Goal: Information Seeking & Learning: Understand process/instructions

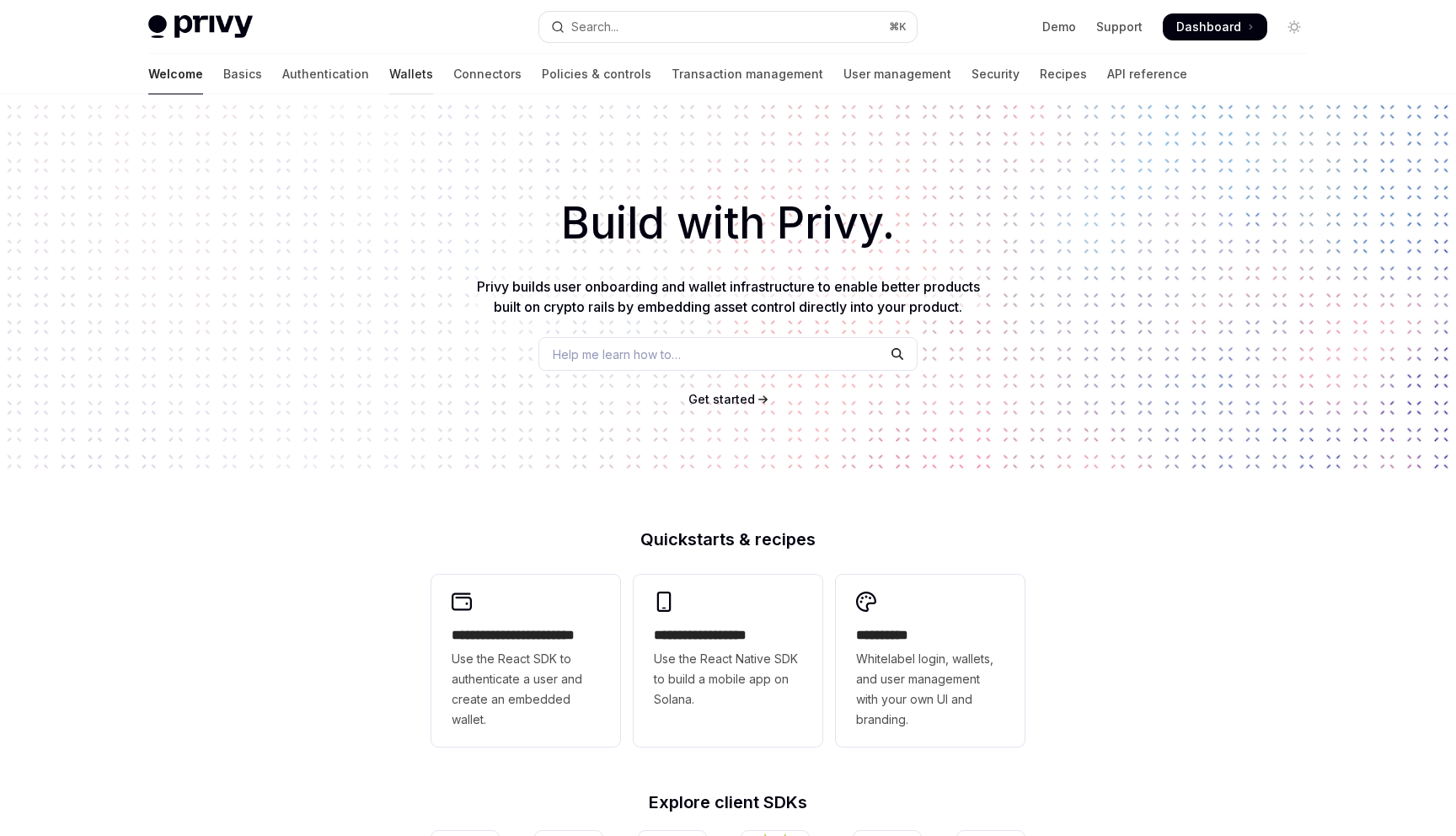
click at [389, 82] on link "Wallets" at bounding box center [411, 73] width 44 height 40
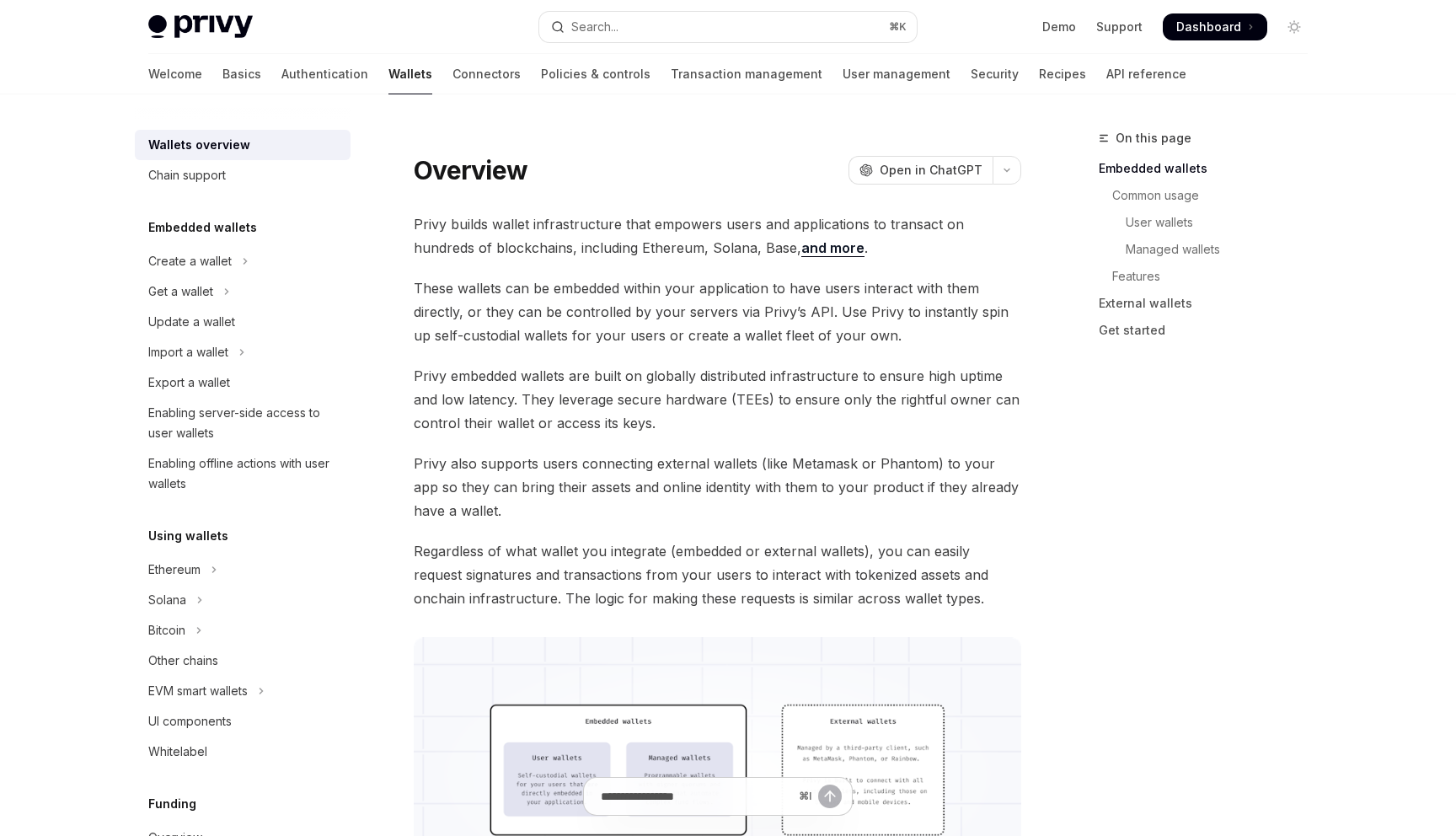
scroll to position [54, 0]
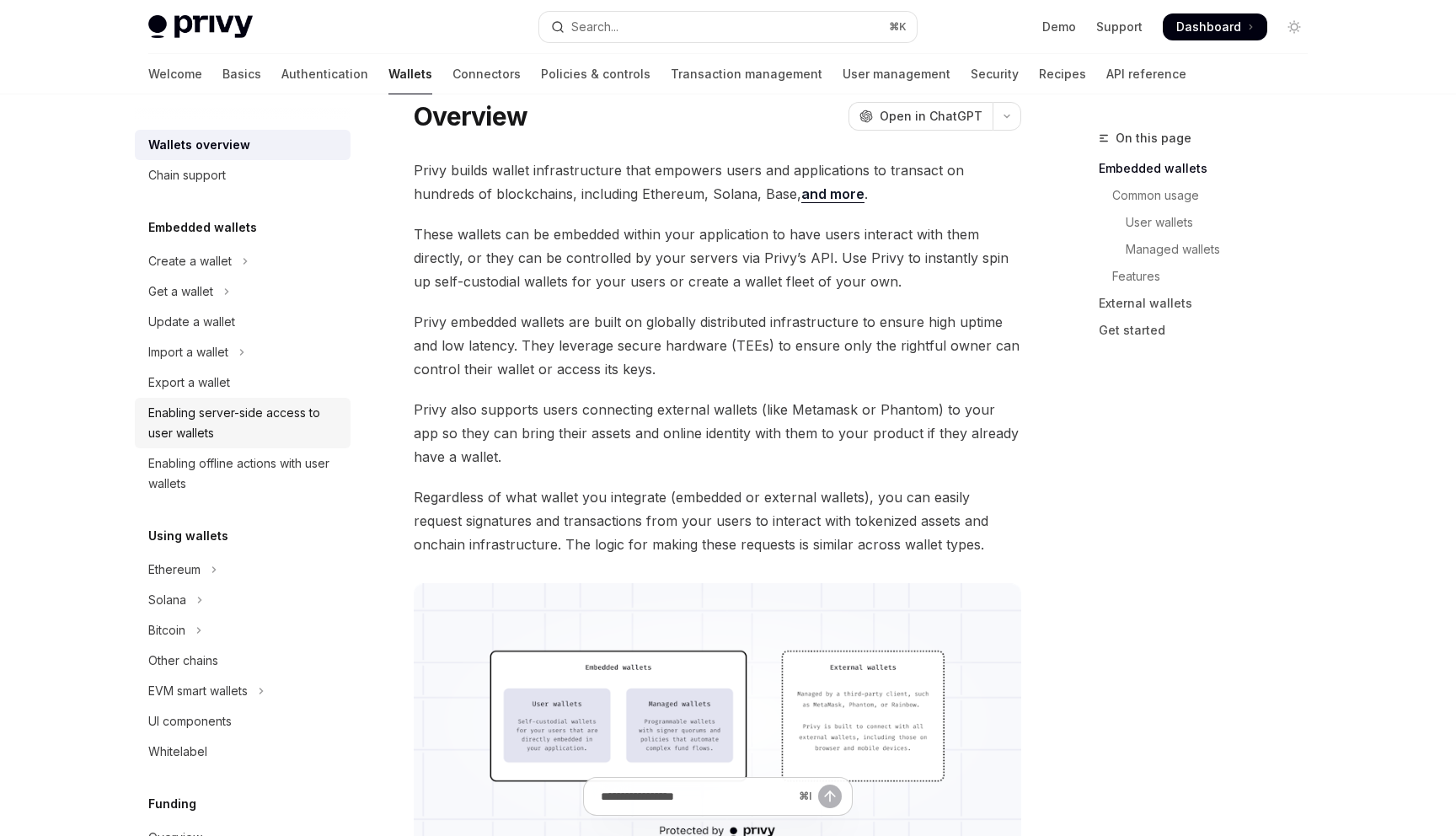
click at [277, 424] on div "Enabling server-side access to user wallets" at bounding box center [244, 422] width 192 height 40
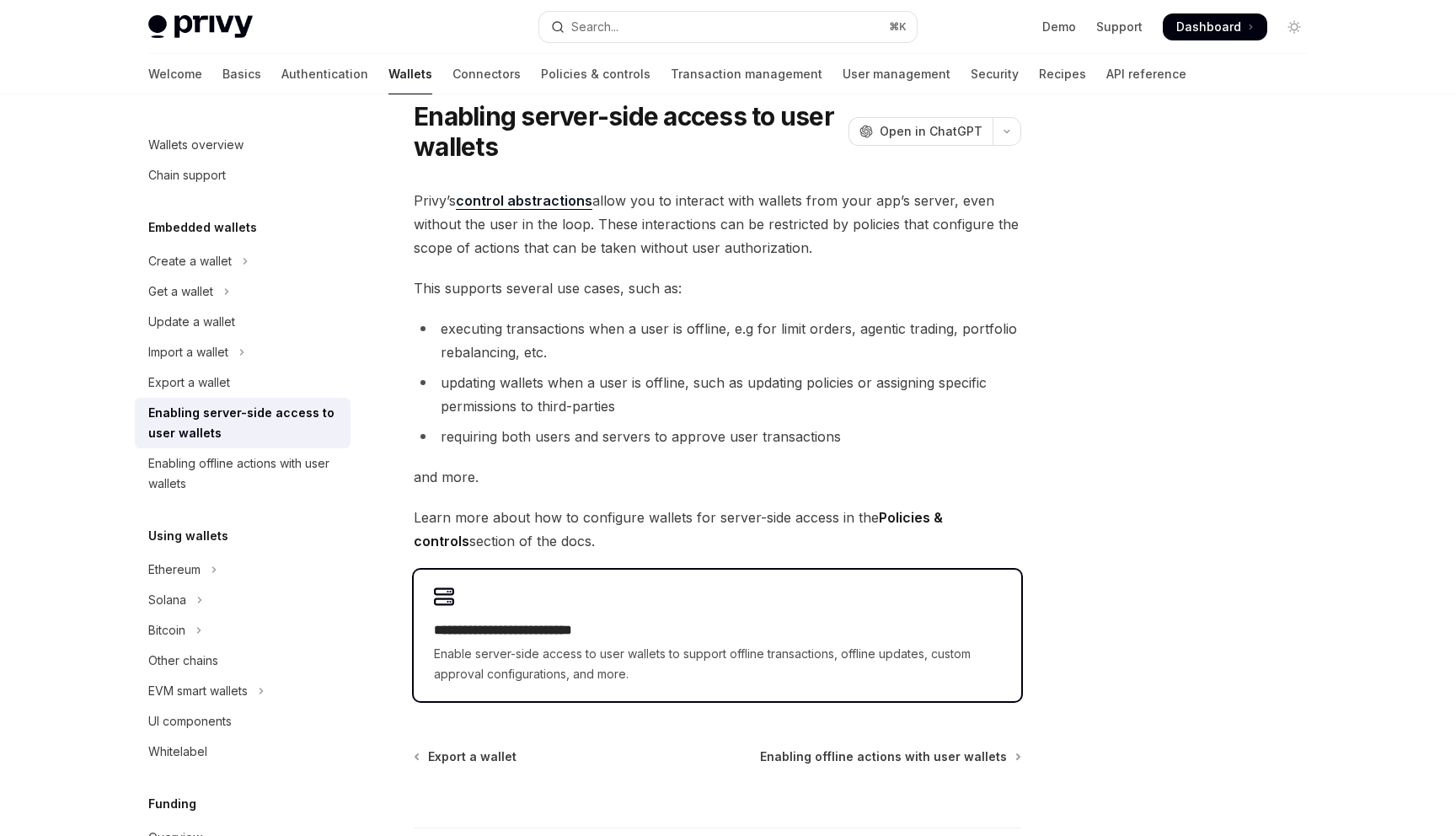
click at [945, 641] on div "**********" at bounding box center [718, 651] width 567 height 64
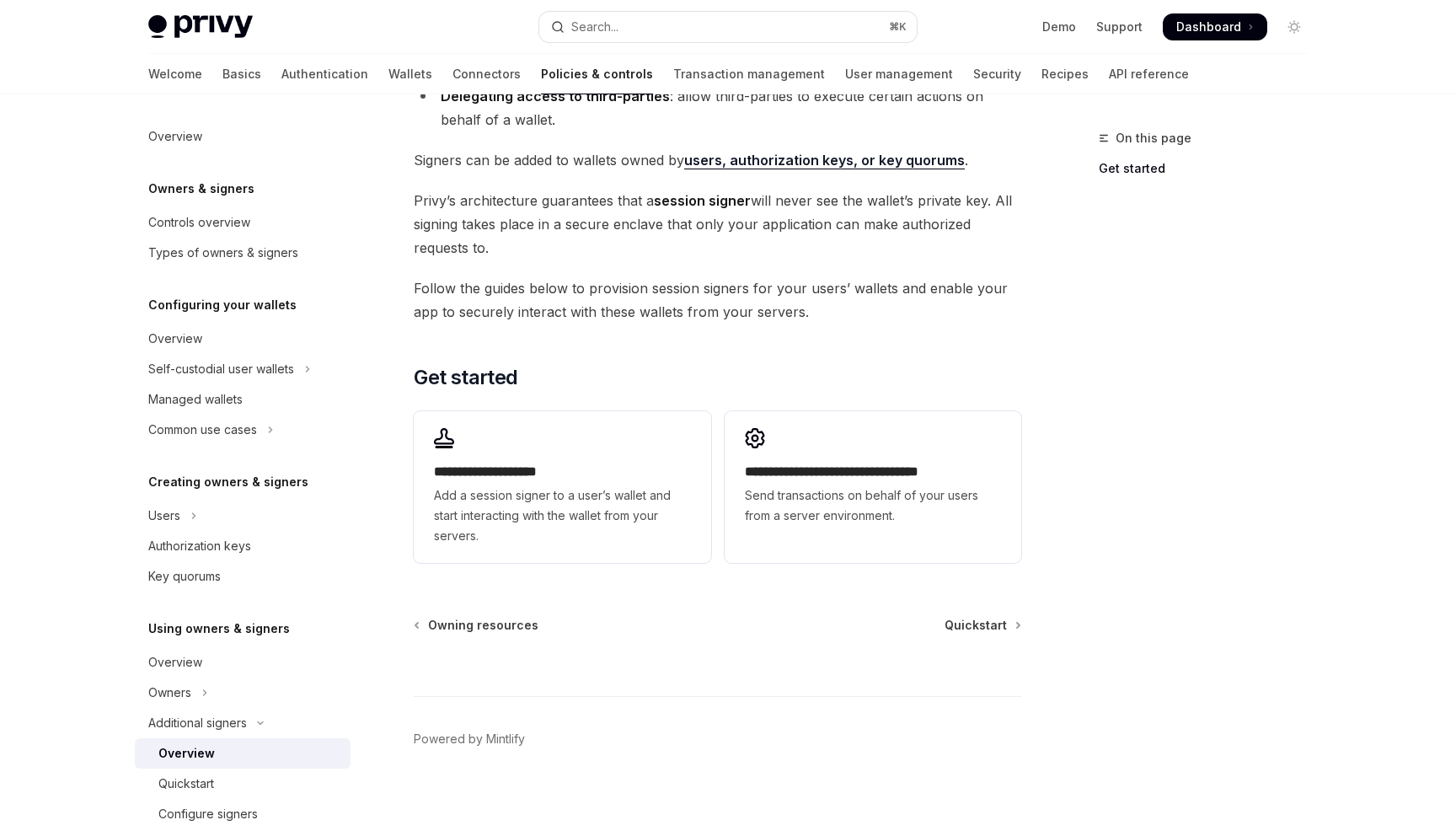
scroll to position [336, 0]
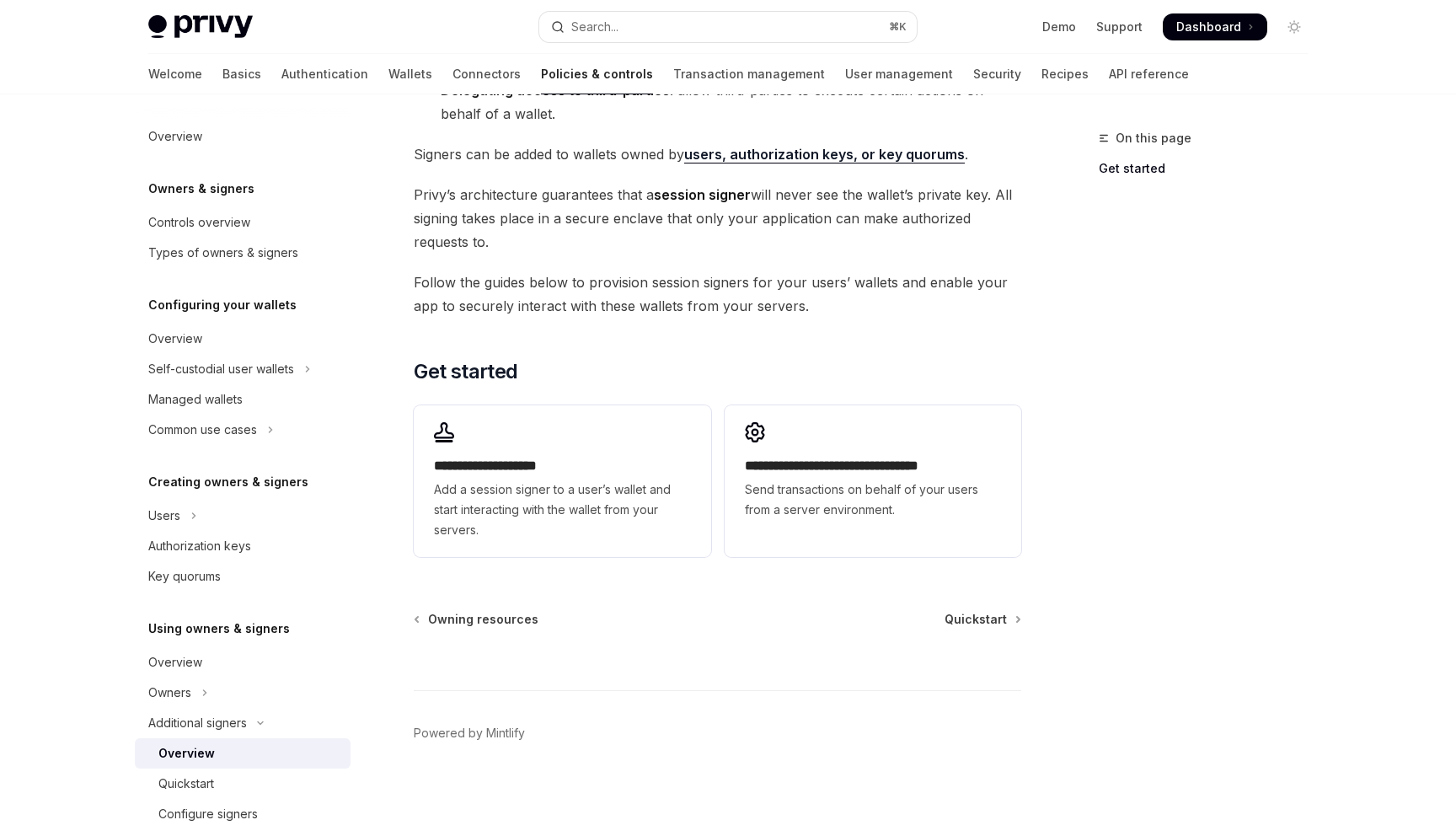
click at [386, 504] on div "Additional signers Overview OpenAI Open in ChatGPT OpenAI Open in ChatGPT Privy…" at bounding box center [559, 314] width 930 height 1044
click at [482, 501] on span "Add a session signer to a user’s wallet and start interacting with the wallet f…" at bounding box center [562, 509] width 256 height 61
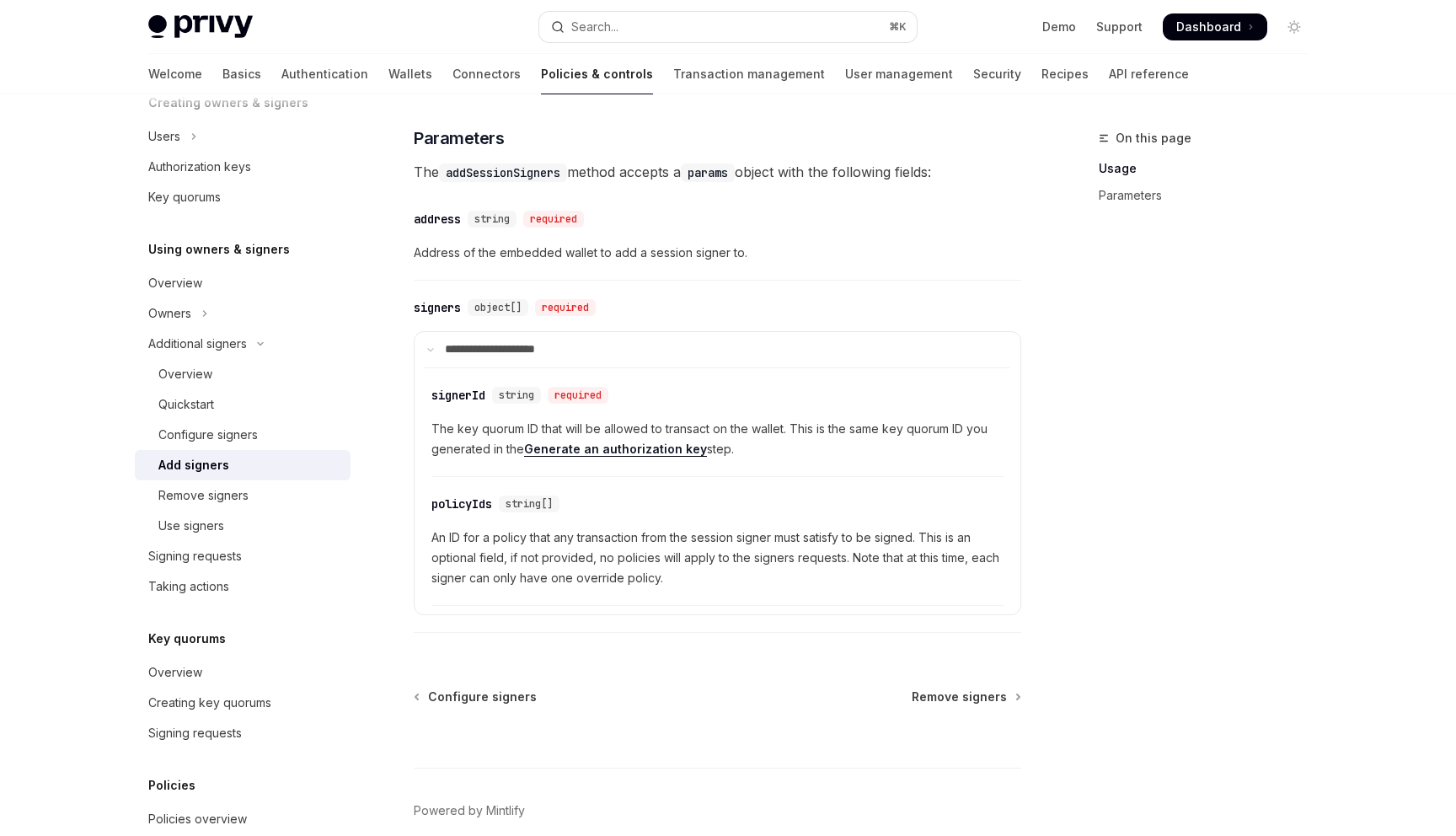
scroll to position [627, 0]
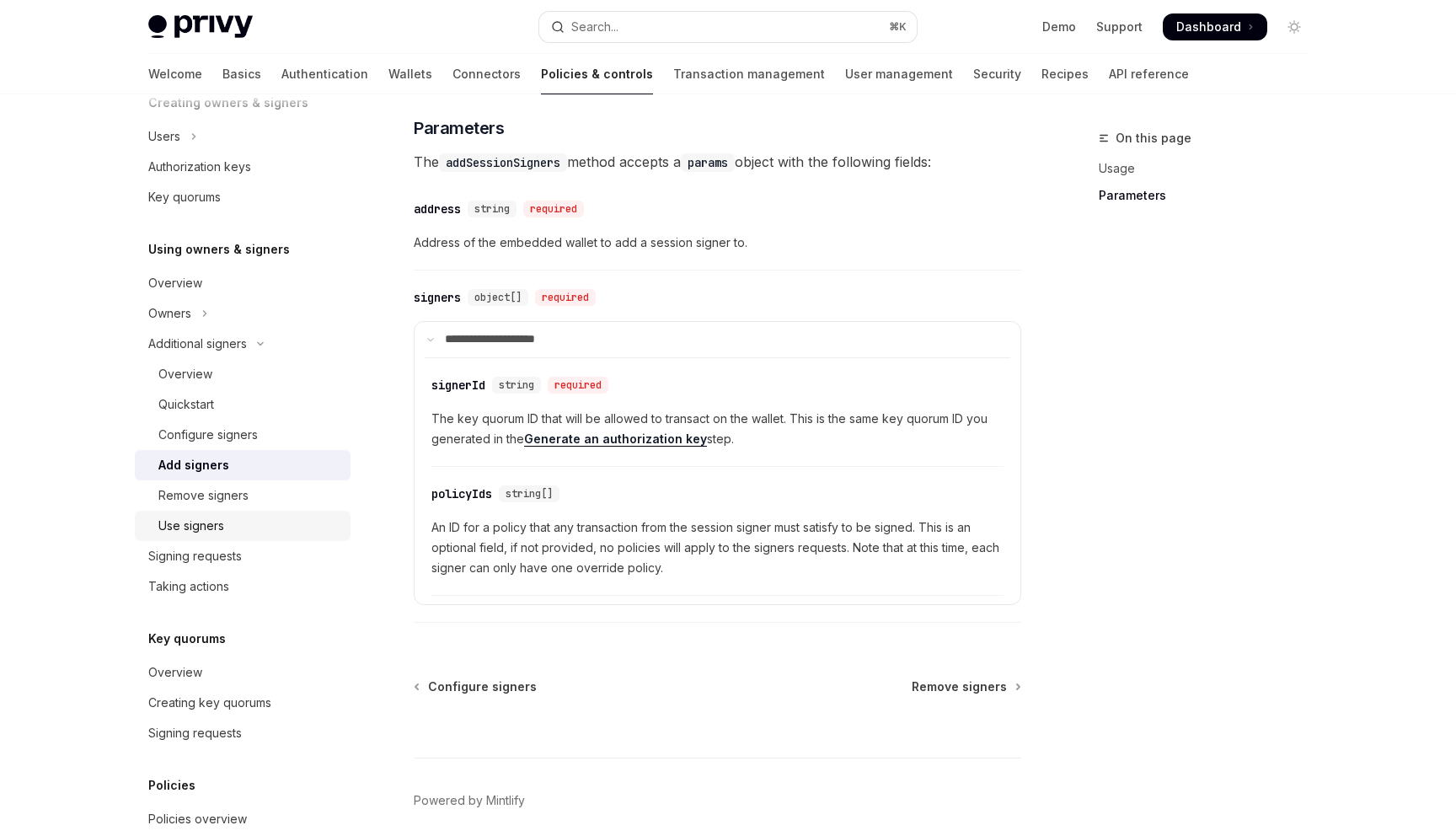
click at [169, 521] on div "Use signers" at bounding box center [191, 525] width 66 height 21
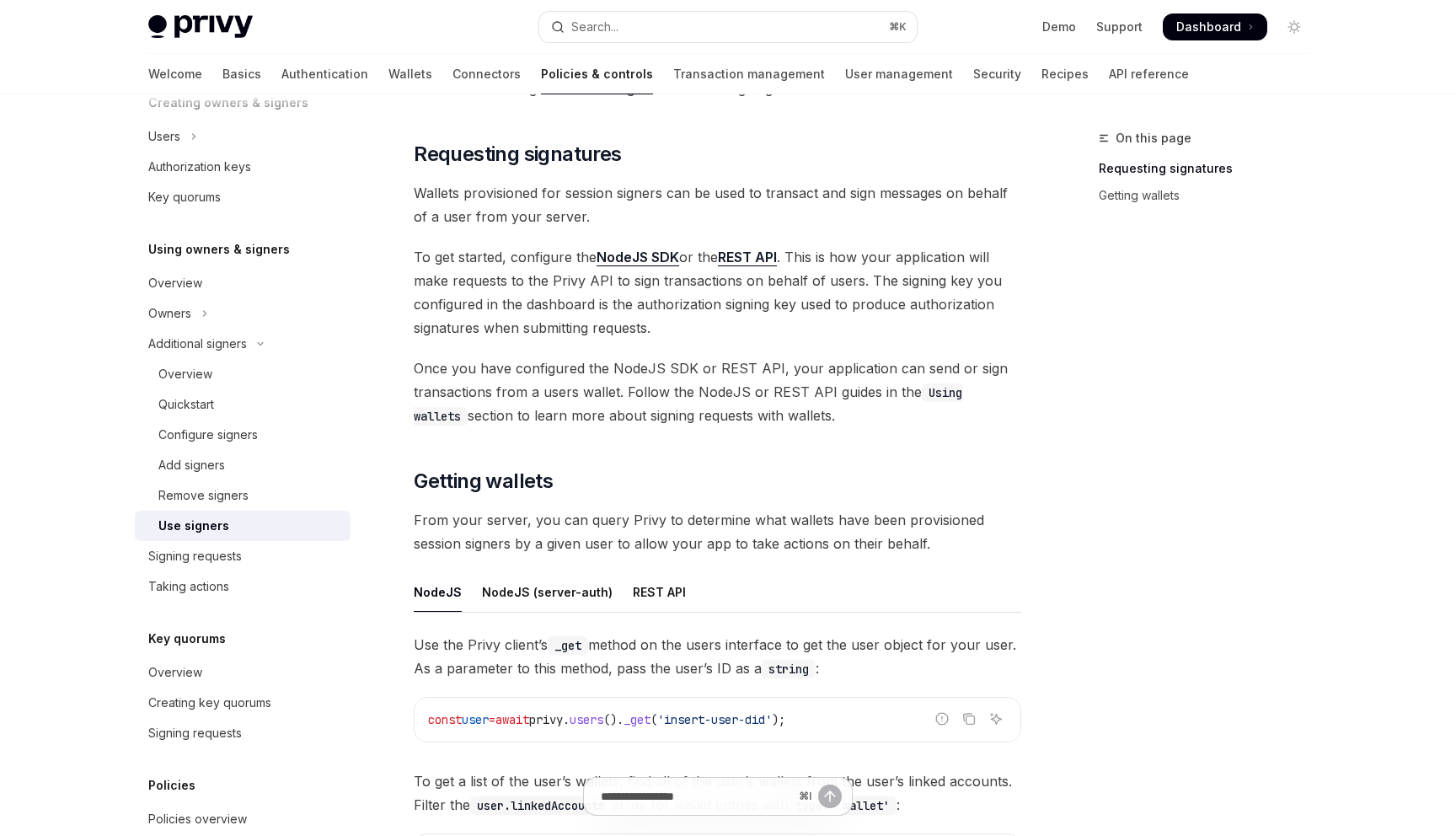
scroll to position [187, 0]
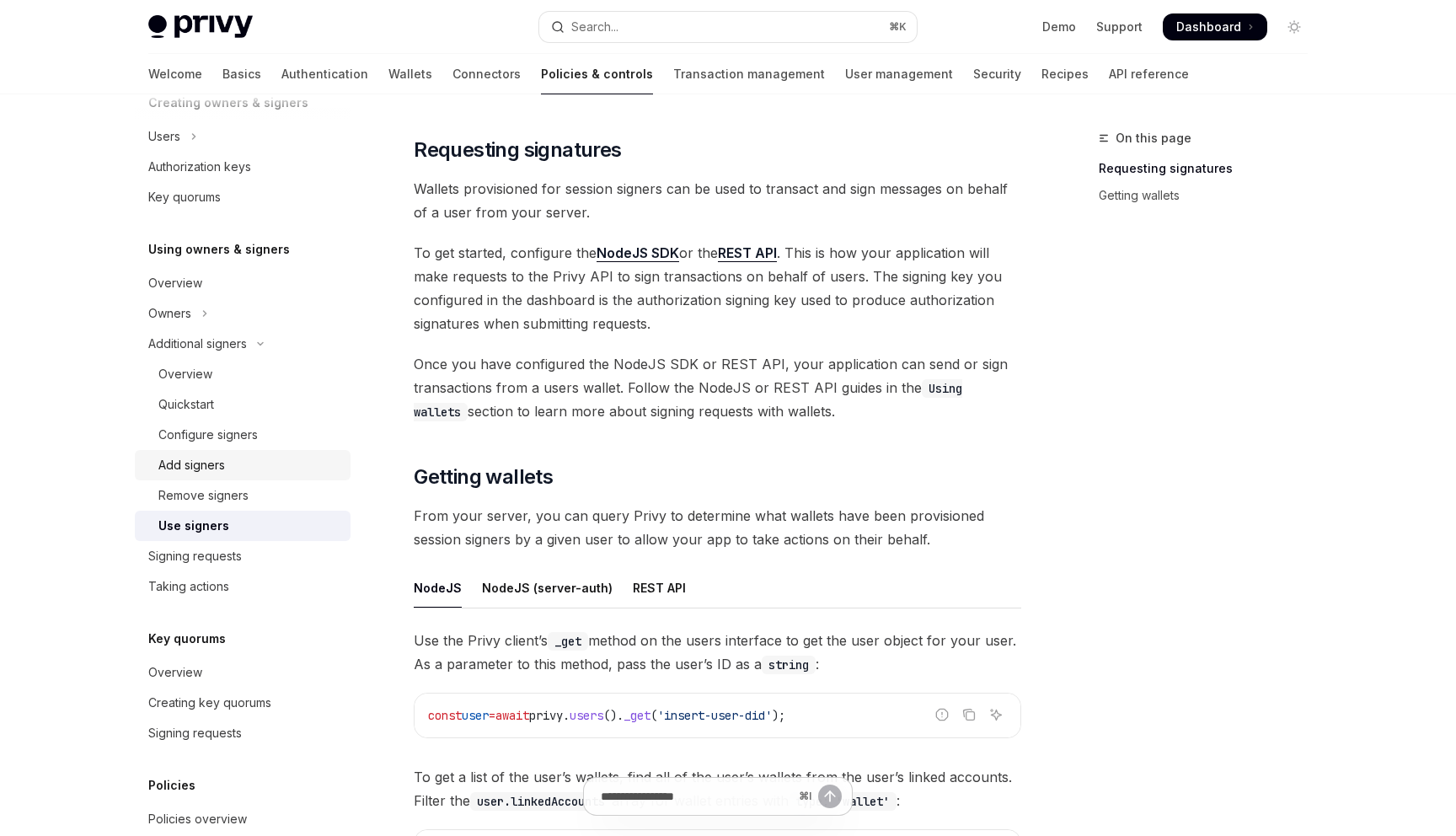
click at [308, 461] on div "Add signers" at bounding box center [249, 464] width 182 height 21
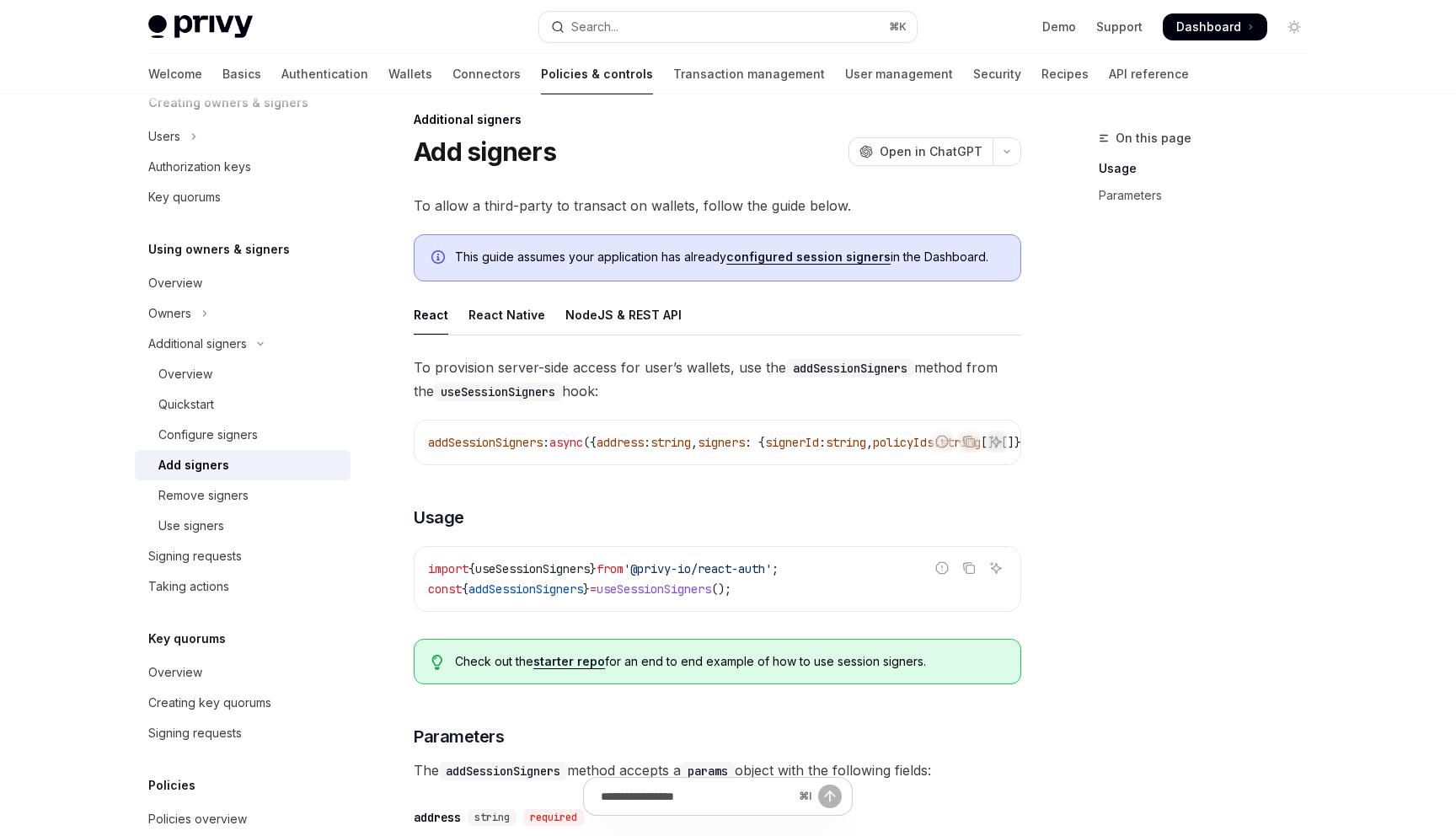
scroll to position [23, 0]
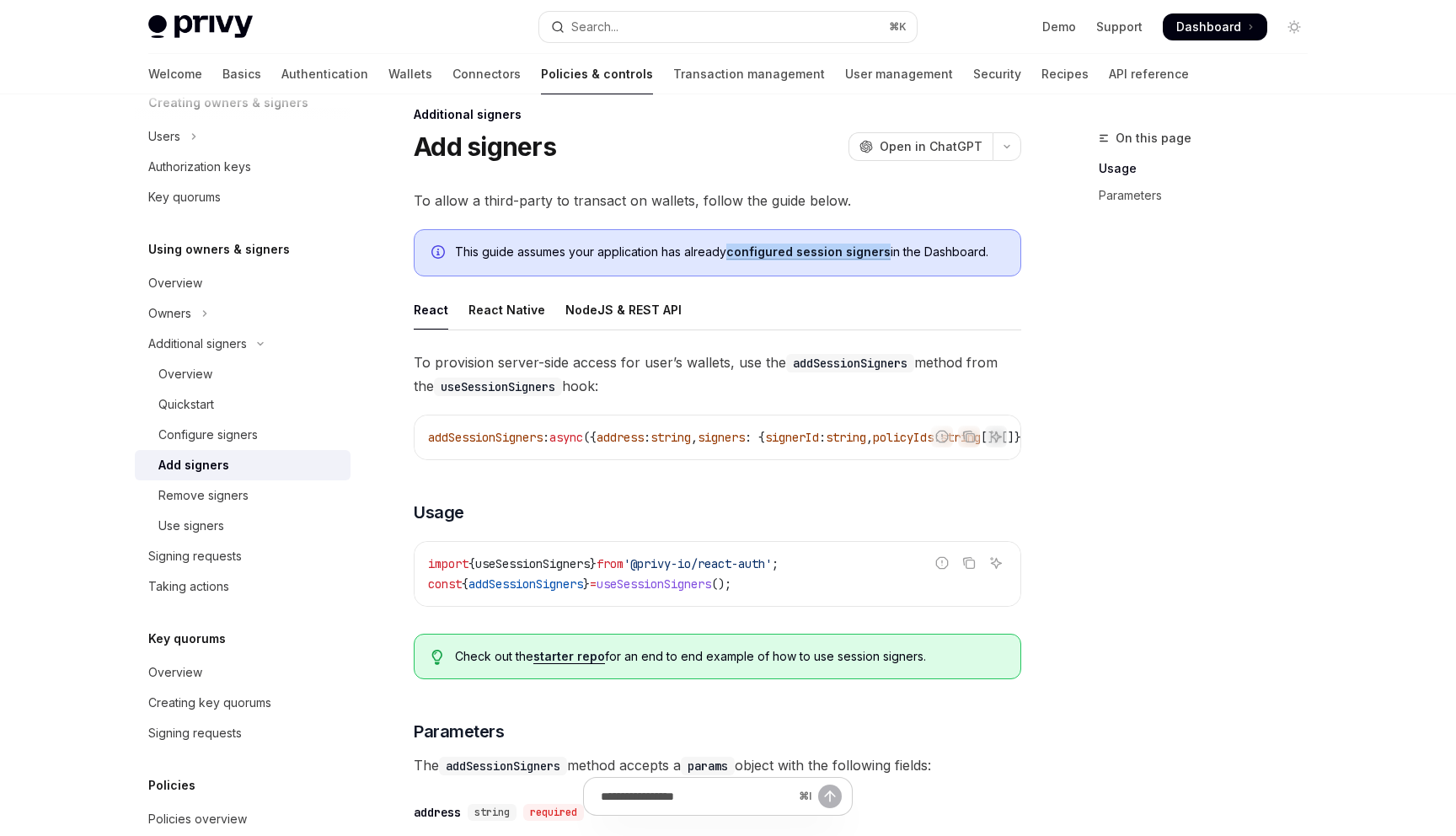
click at [1058, 241] on div "On this page Usage Parameters Additional signers Add signers OpenAI Open in Cha…" at bounding box center [728, 788] width 1186 height 1435
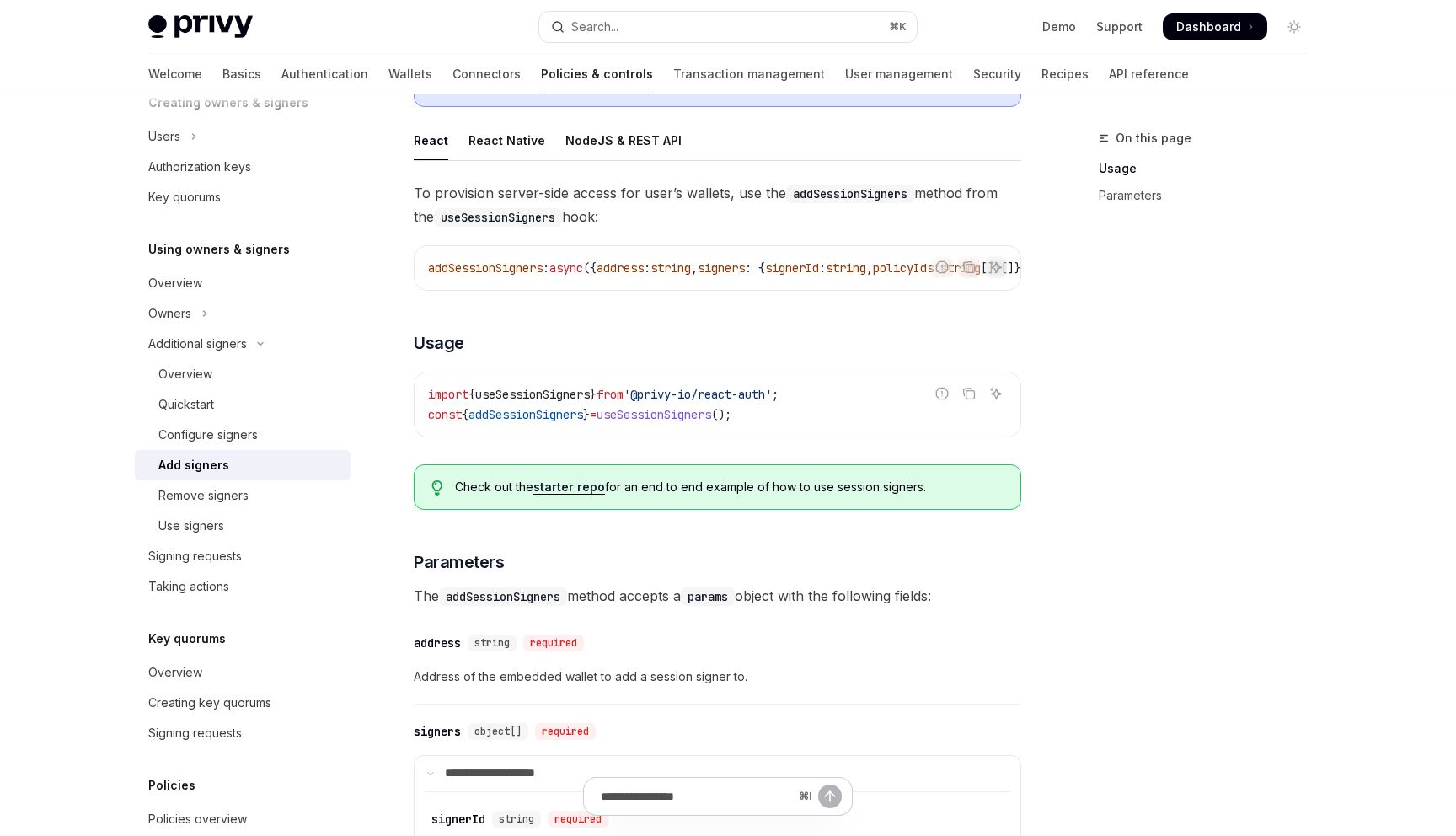
scroll to position [194, 0]
click at [628, 137] on div "NodeJS & REST API" at bounding box center [623, 139] width 116 height 40
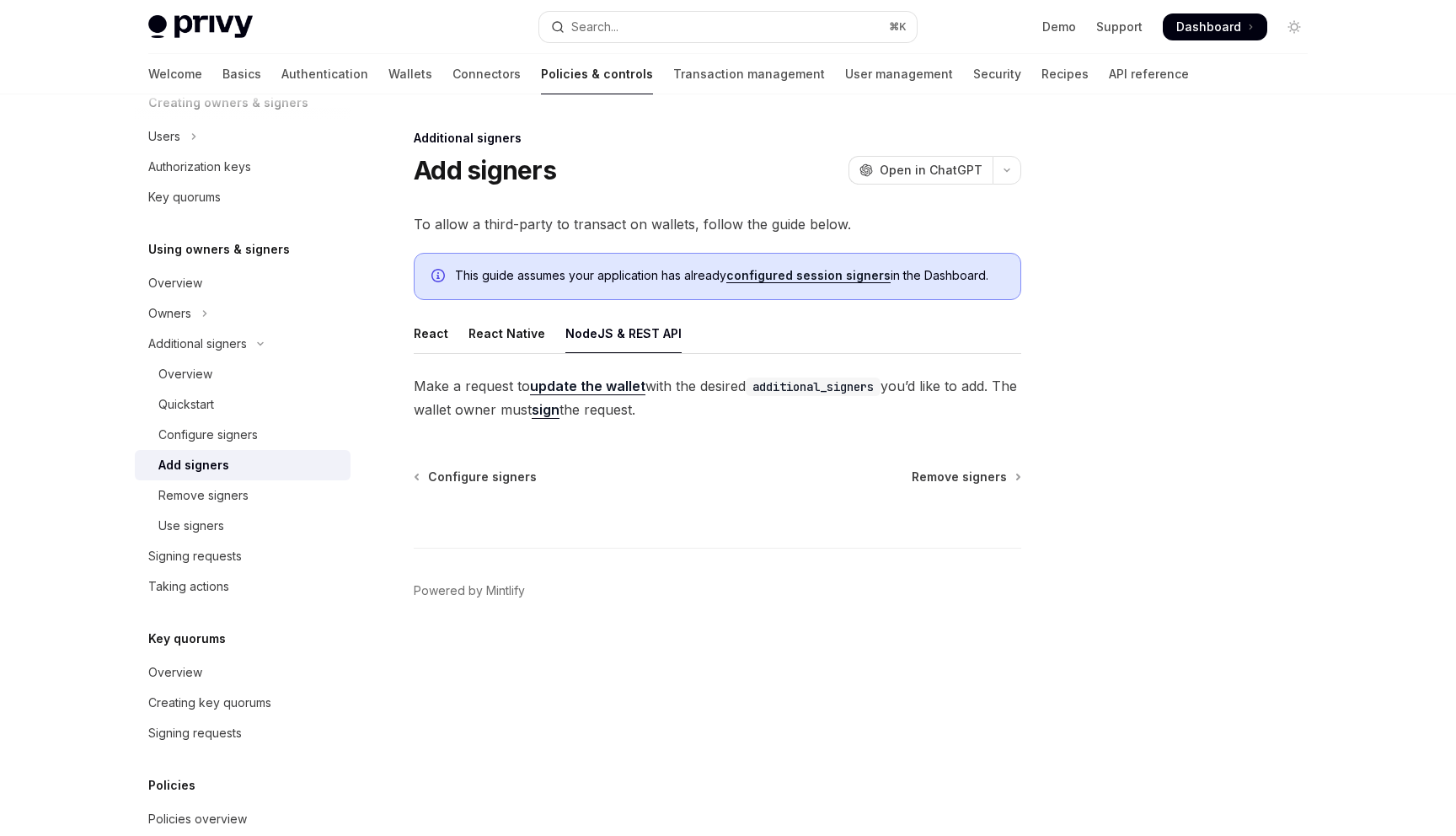
click at [787, 599] on footer "Powered by Mintlify" at bounding box center [717, 620] width 607 height 146
click at [585, 393] on link "update the wallet" at bounding box center [588, 386] width 115 height 18
click at [559, 415] on link "sign" at bounding box center [546, 410] width 27 height 18
type textarea "*"
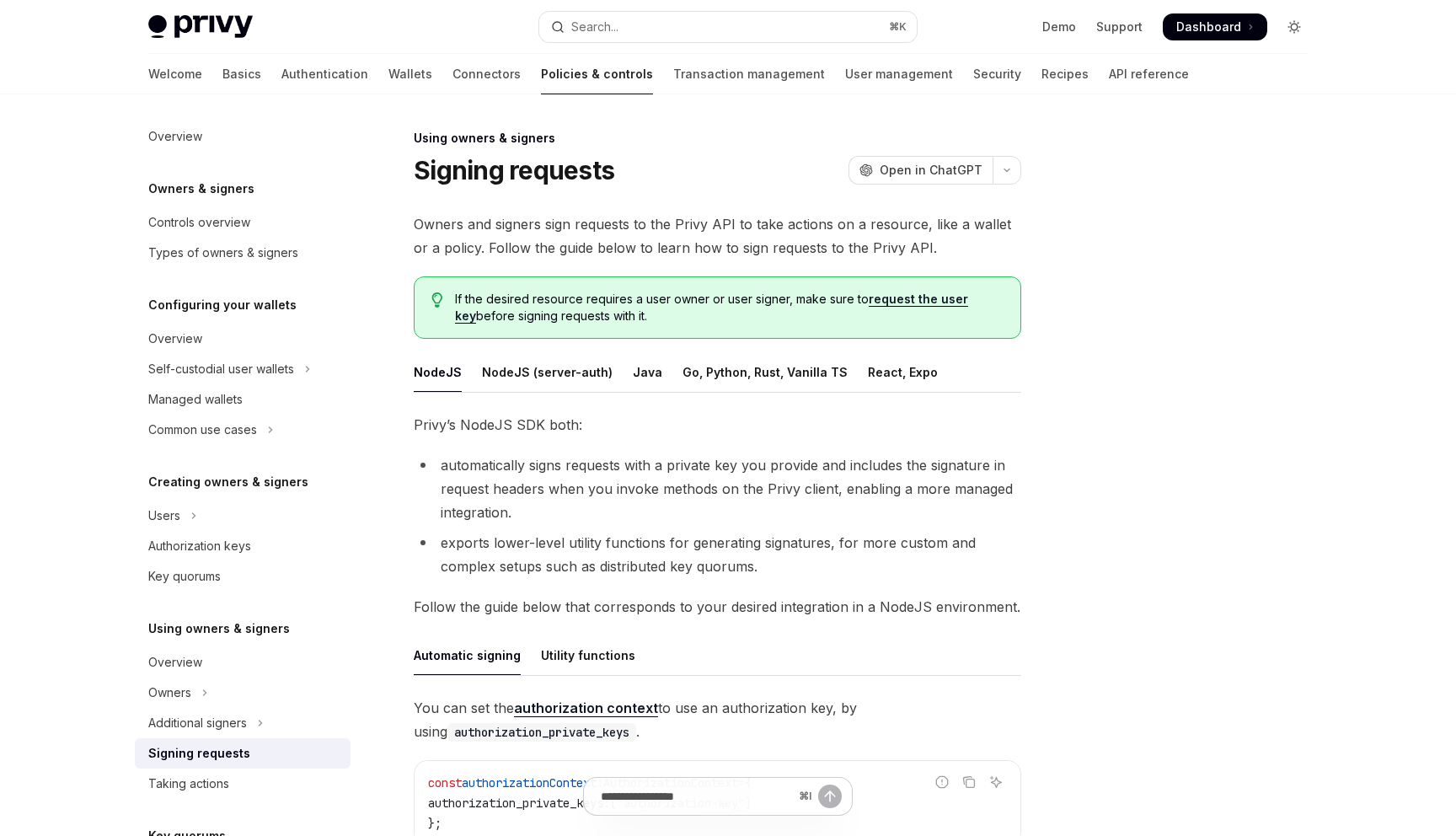
click at [1290, 27] on icon "Toggle dark mode" at bounding box center [1295, 27] width 14 height 14
type textarea "*"
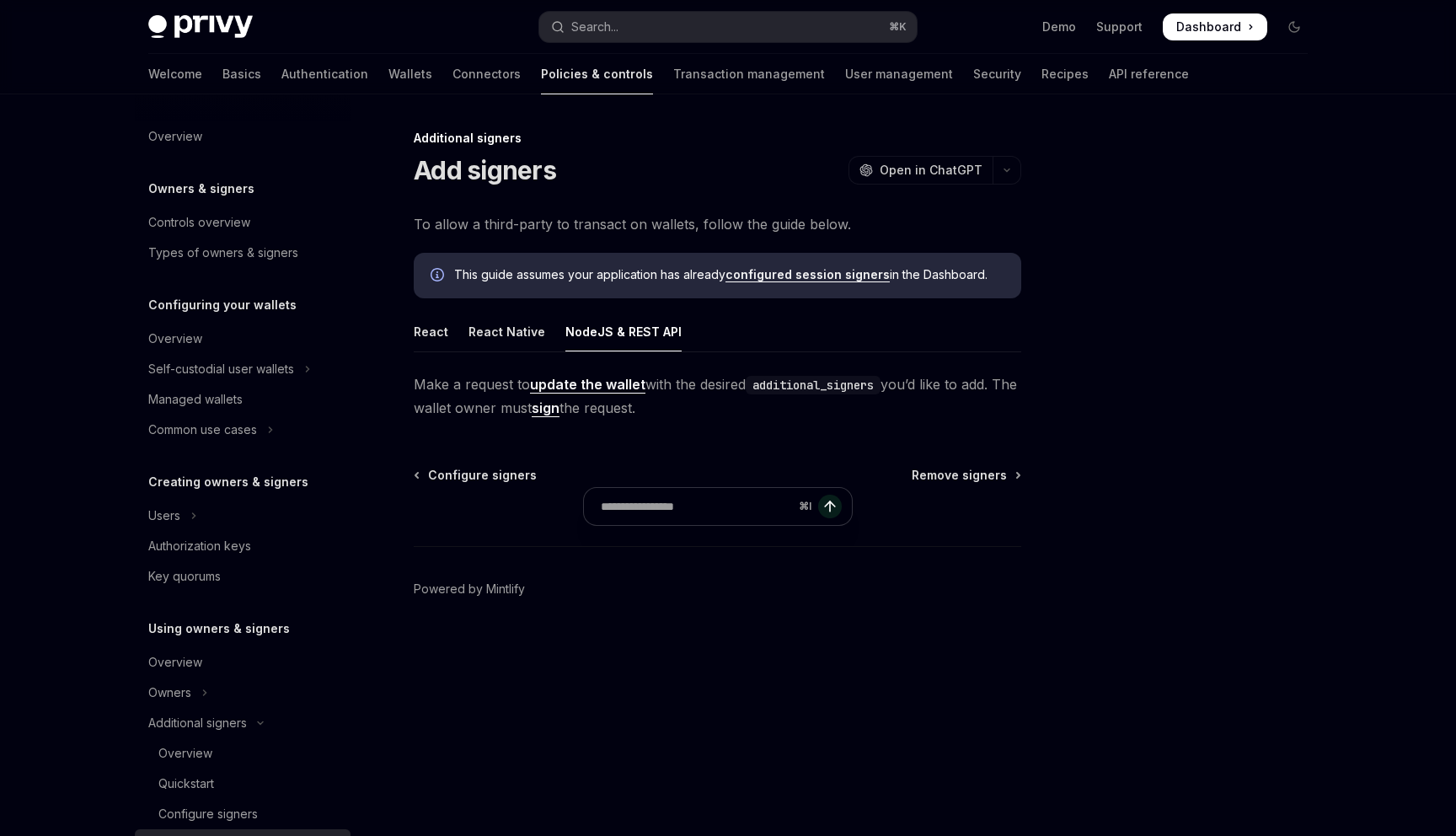
scroll to position [379, 0]
